Goal: Transaction & Acquisition: Purchase product/service

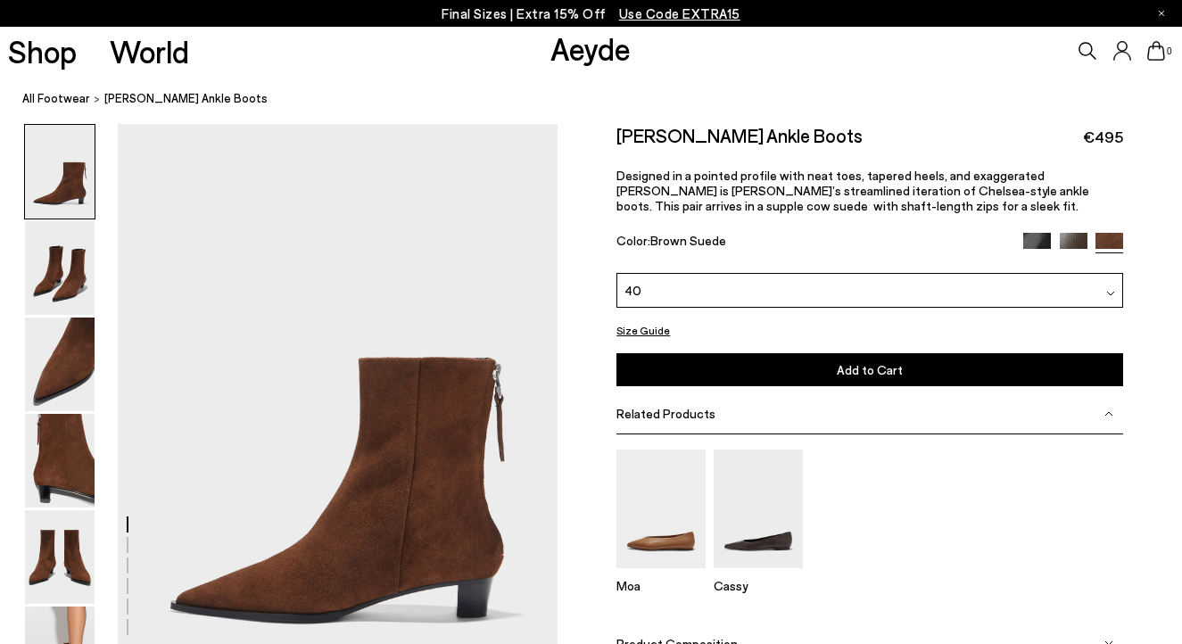
scroll to position [55, 0]
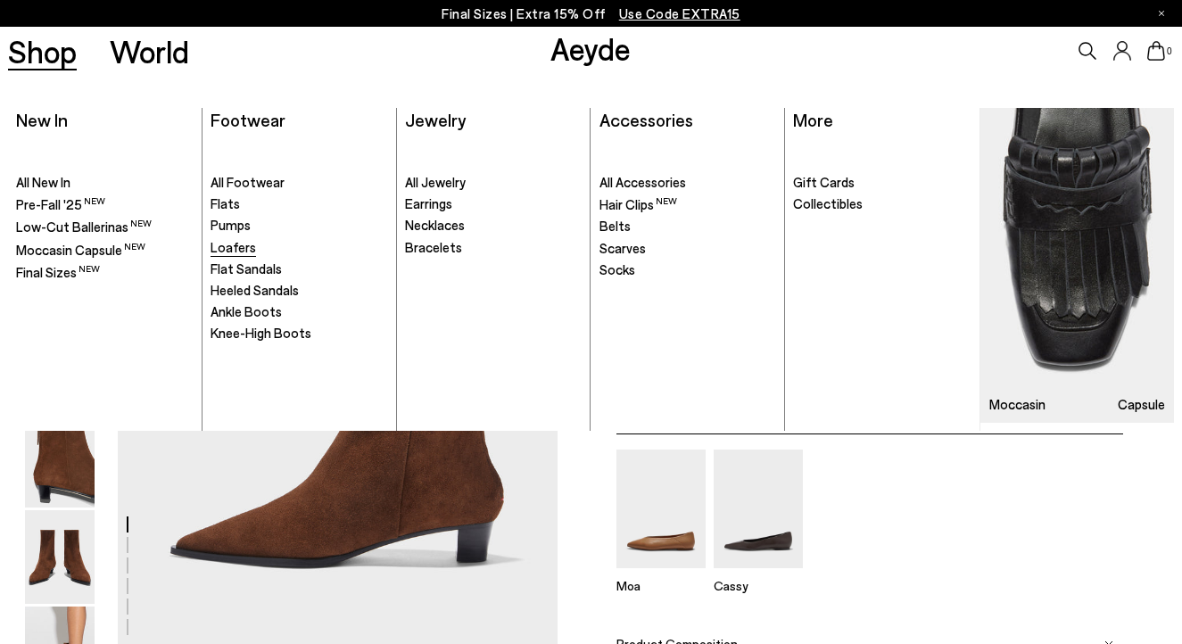
click at [228, 241] on span "Loafers" at bounding box center [234, 247] width 46 height 16
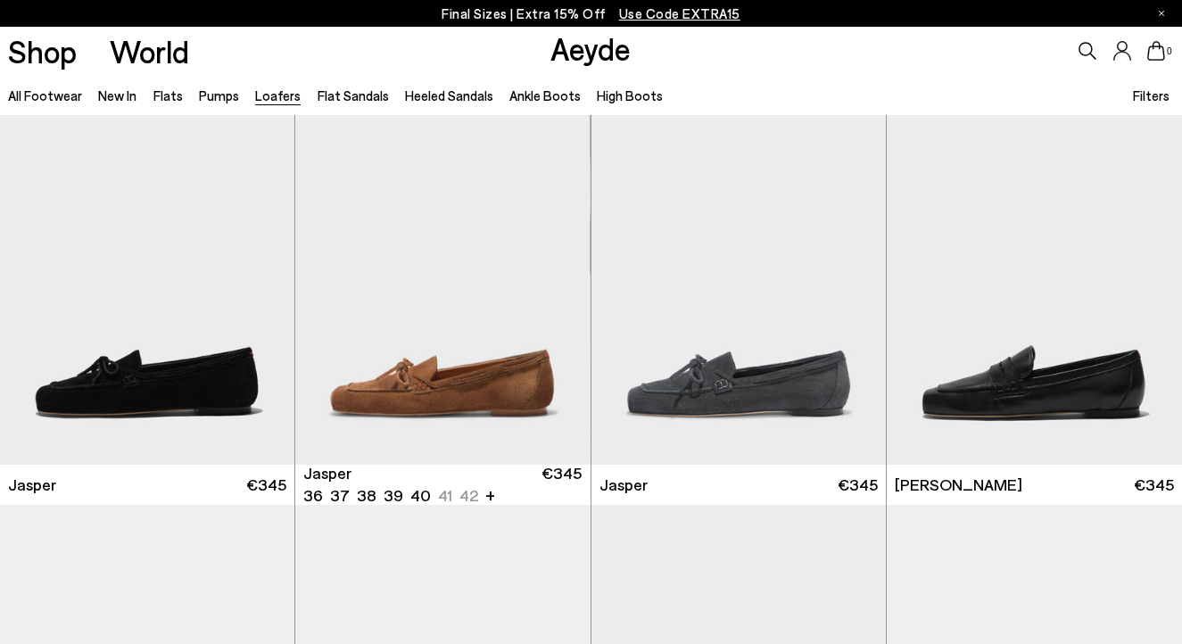
scroll to position [433, 0]
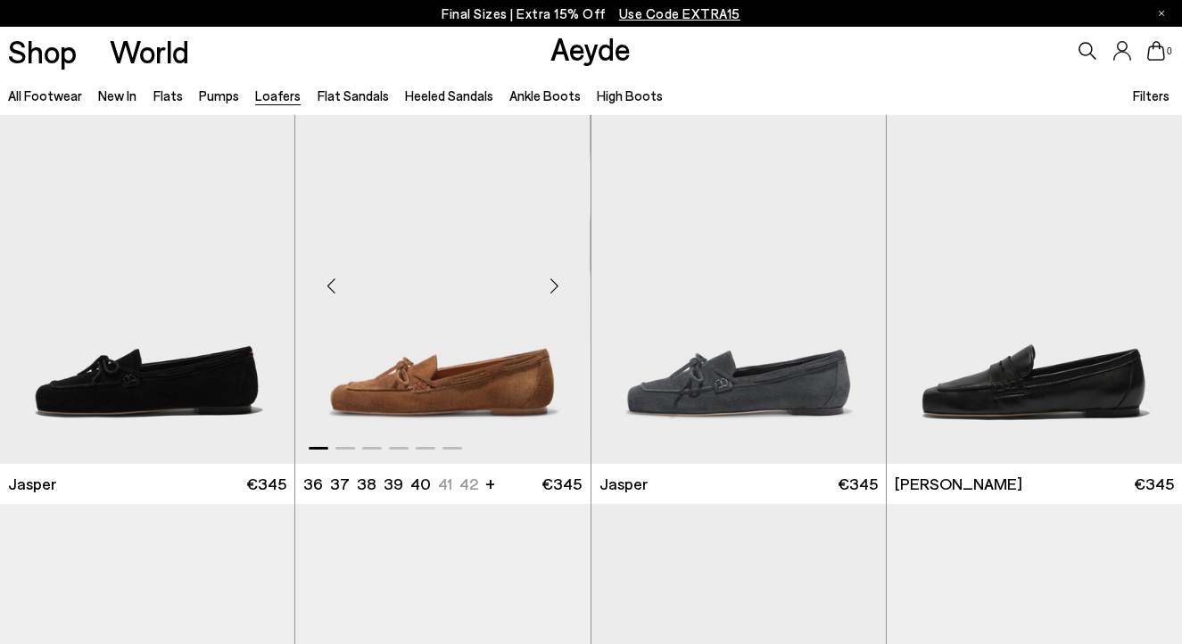
click at [368, 311] on img "1 / 6" at bounding box center [442, 279] width 294 height 370
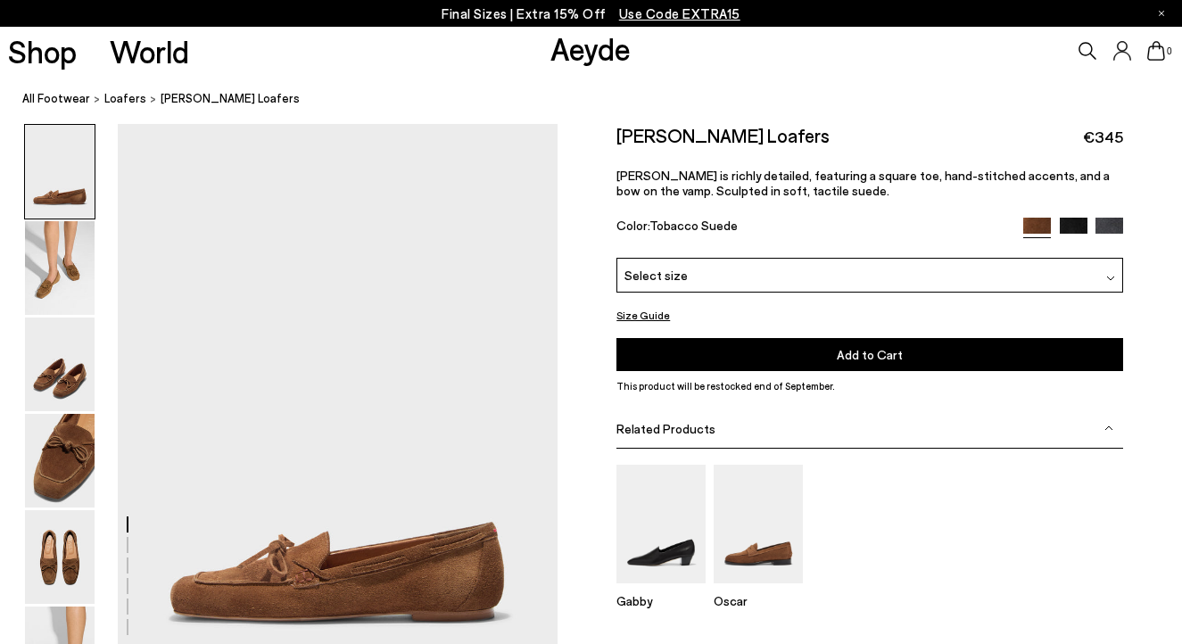
click at [682, 282] on div "Select size" at bounding box center [870, 275] width 507 height 35
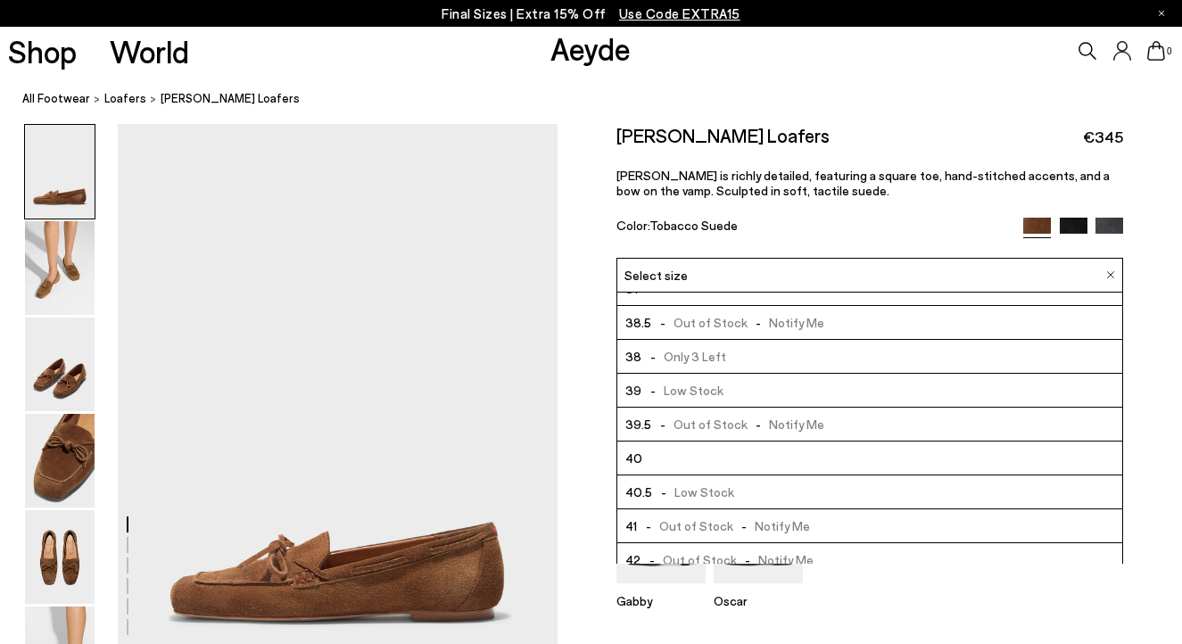
scroll to position [102, 0]
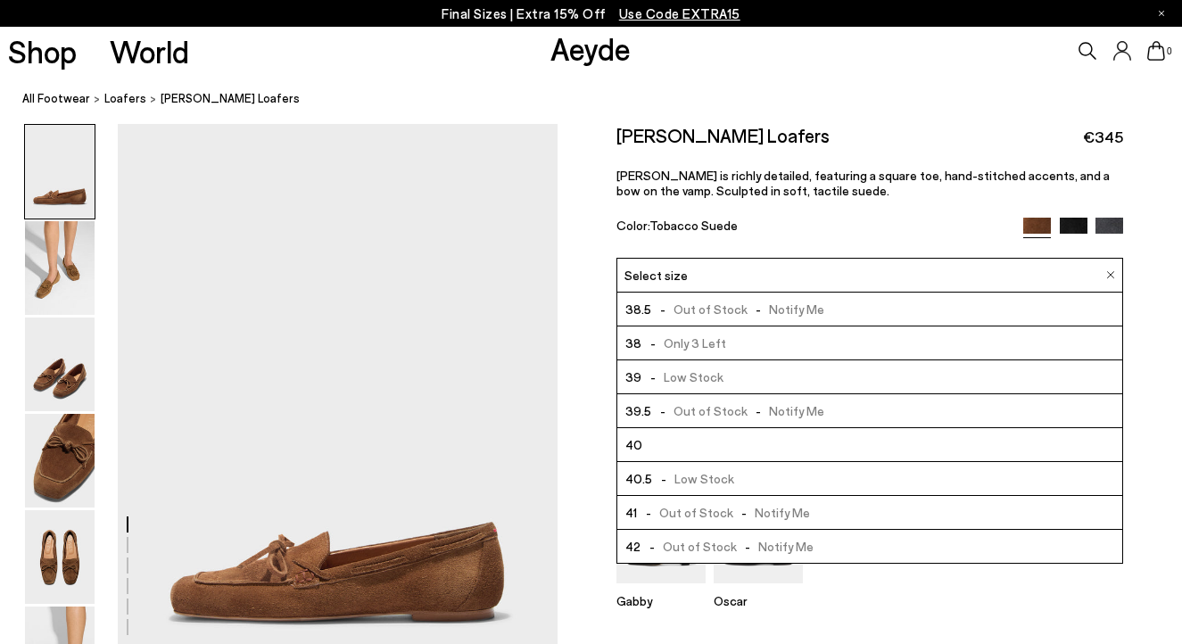
click at [592, 404] on div "Size Guide Shoes Belt Our shoes come in European sizing. The easiest way to mea…" at bounding box center [870, 431] width 625 height 615
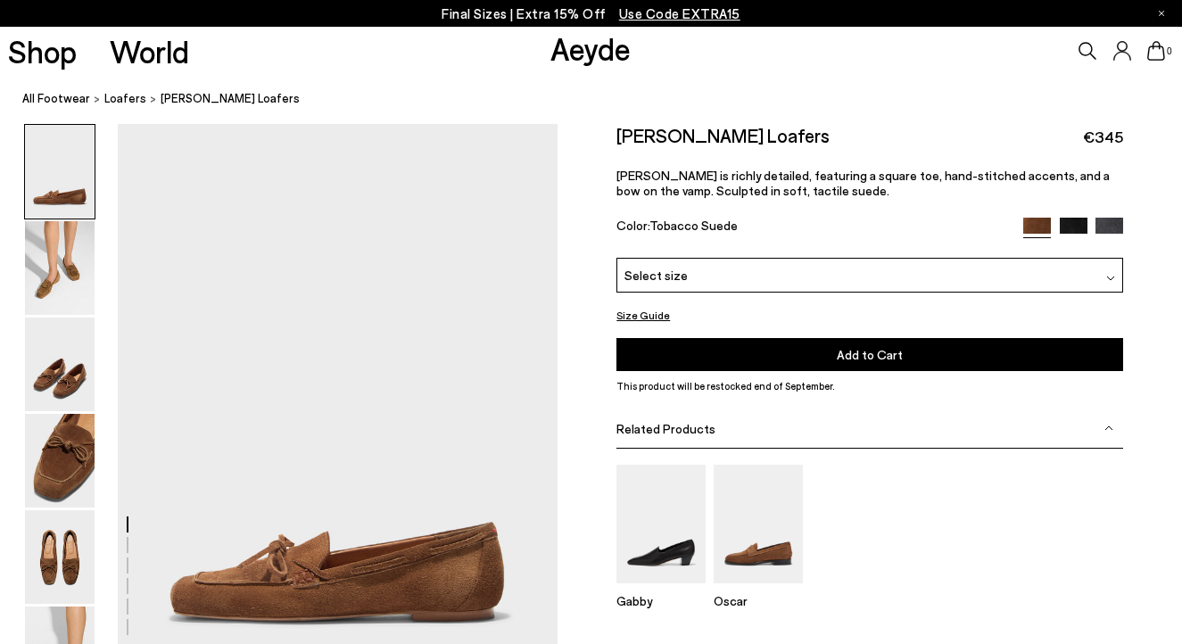
click at [675, 278] on span "Select size" at bounding box center [656, 275] width 63 height 19
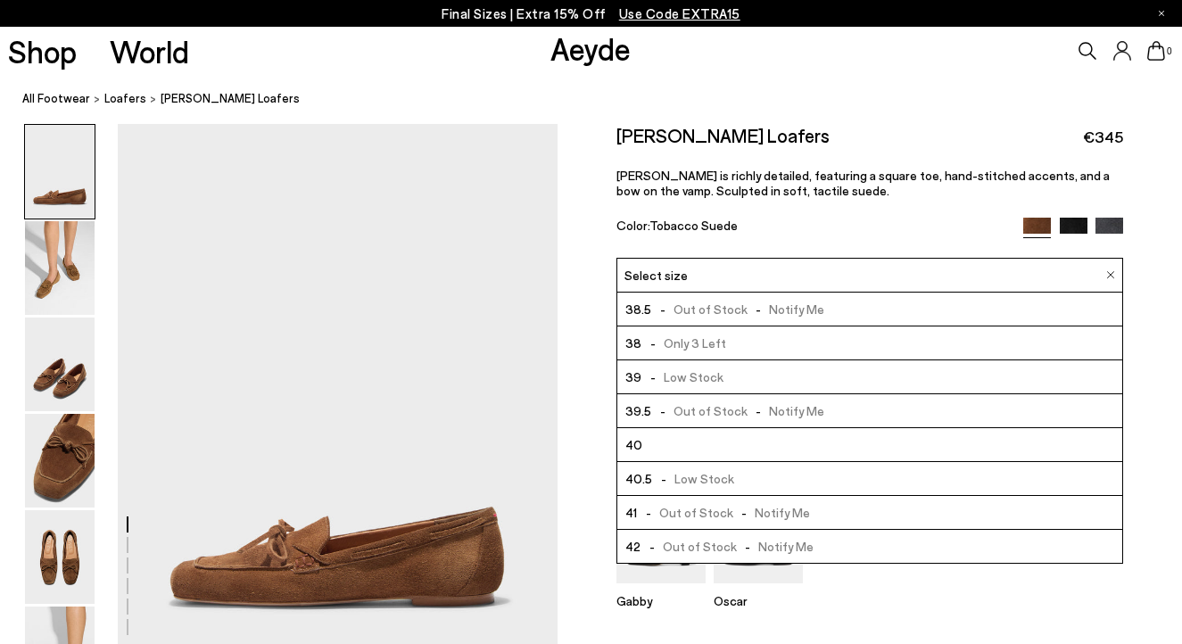
scroll to position [21, 0]
